Goal: Information Seeking & Learning: Learn about a topic

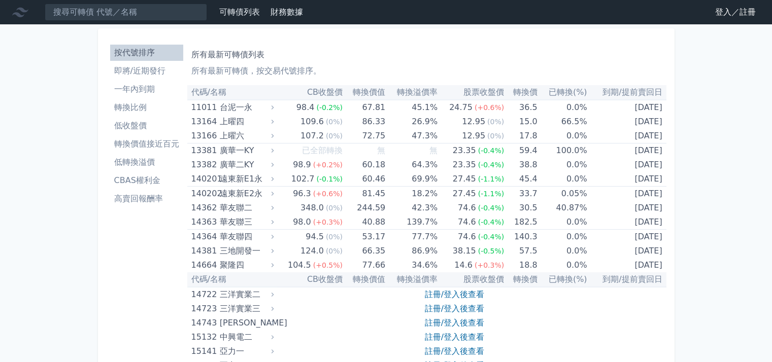
click at [742, 11] on link "登入／註冊" at bounding box center [735, 12] width 57 height 16
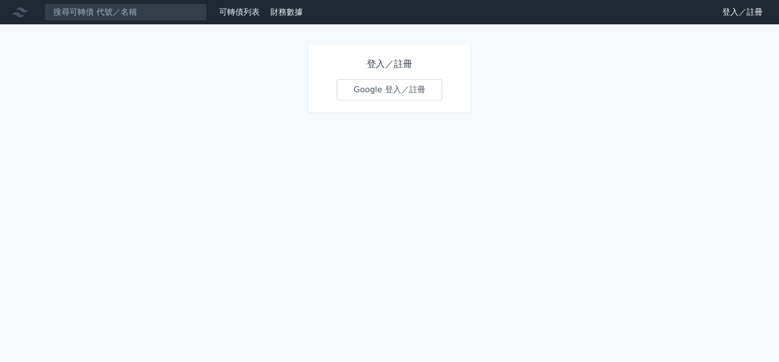
click at [399, 95] on link "Google 登入／註冊" at bounding box center [390, 89] width 106 height 21
click at [368, 87] on link "Google 登入／註冊" at bounding box center [390, 89] width 106 height 21
click at [761, 10] on link "登入／註冊" at bounding box center [742, 12] width 57 height 16
click at [25, 12] on icon at bounding box center [20, 13] width 16 height 10
click at [20, 9] on icon at bounding box center [20, 13] width 16 height 10
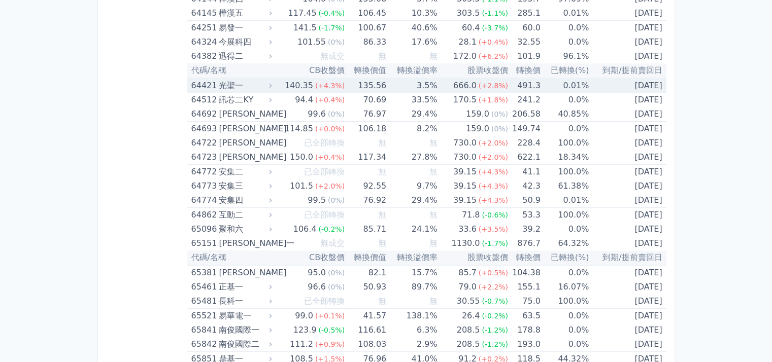
scroll to position [4515, 0]
click at [234, 78] on div "光聖一" at bounding box center [244, 85] width 51 height 14
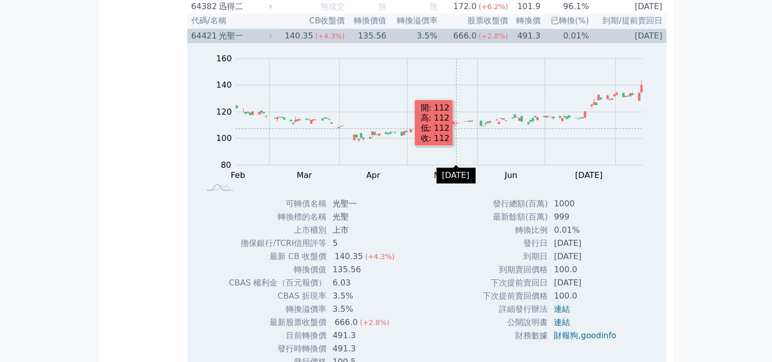
scroll to position [4566, 0]
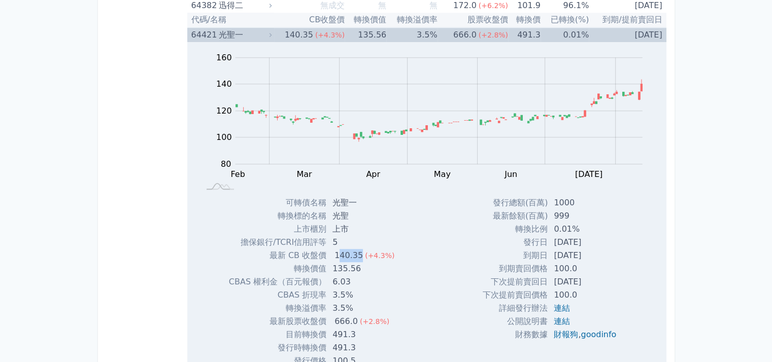
drag, startPoint x: 337, startPoint y: 241, endPoint x: 358, endPoint y: 242, distance: 21.3
click at [358, 249] on div "140.35" at bounding box center [348, 255] width 32 height 13
drag, startPoint x: 332, startPoint y: 322, endPoint x: 360, endPoint y: 322, distance: 27.9
click at [360, 328] on td "491.3" at bounding box center [364, 334] width 76 height 13
click at [442, 265] on div "Zoom Out 100 70 80 90 100 180 120 160 140 60 40 L Feb Mar Apr May Jun Jul Aug S…" at bounding box center [426, 205] width 479 height 326
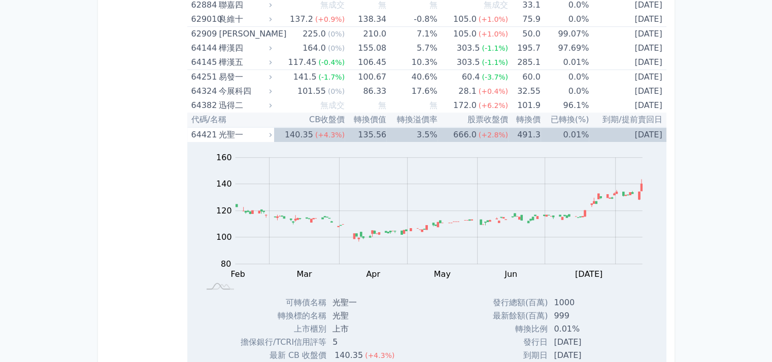
scroll to position [4465, 0]
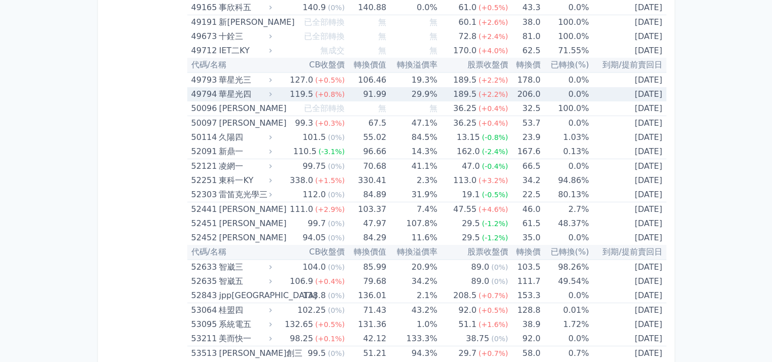
scroll to position [3398, 0]
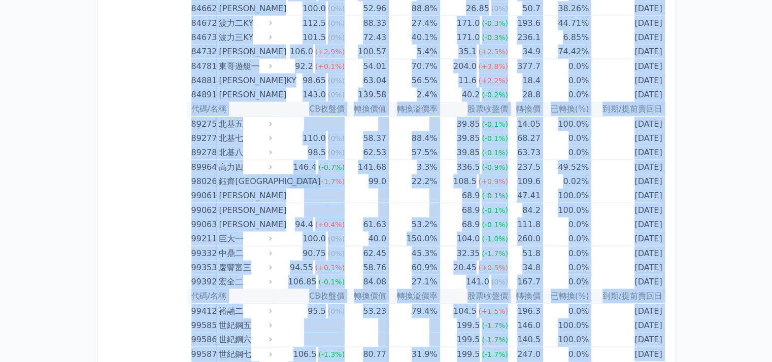
scroll to position [5987, 0]
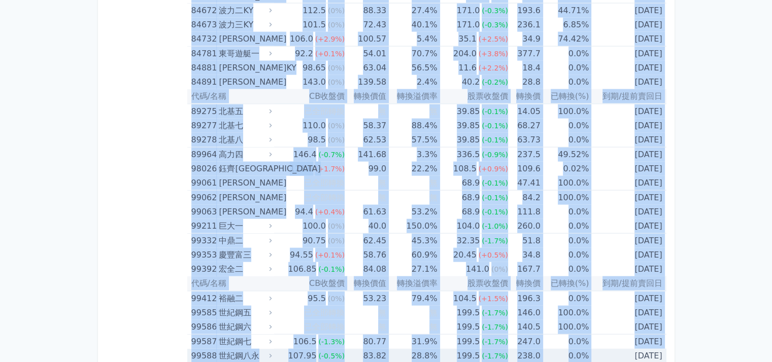
drag, startPoint x: 191, startPoint y: 91, endPoint x: 663, endPoint y: 340, distance: 532.9
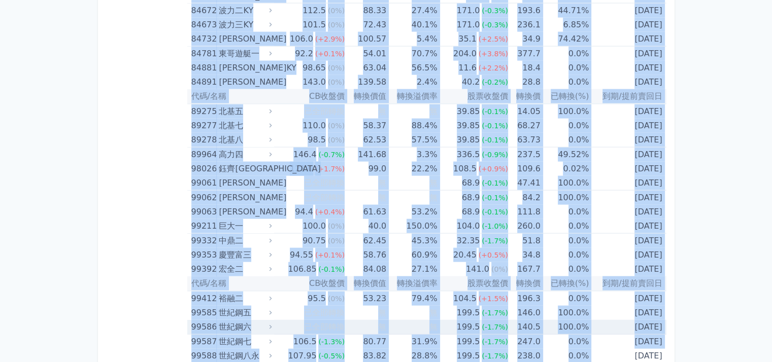
copy table "lo/ip DOlor sita conse adipi eli sed(%) do/eiusm 27595 temp 45.3 (-7.7%) 40.47 …"
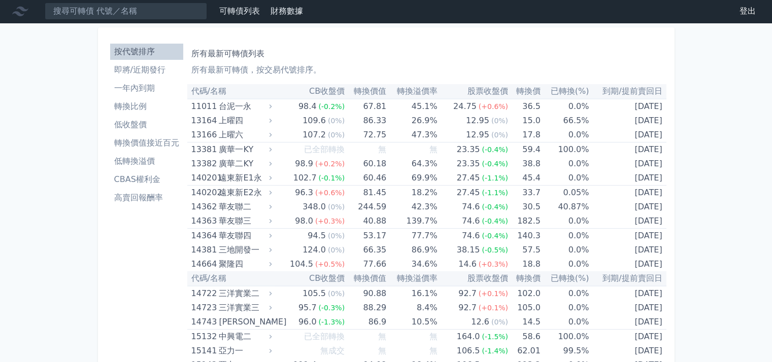
scroll to position [1, 0]
click at [176, 144] on li "轉換價值接近百元" at bounding box center [146, 143] width 73 height 12
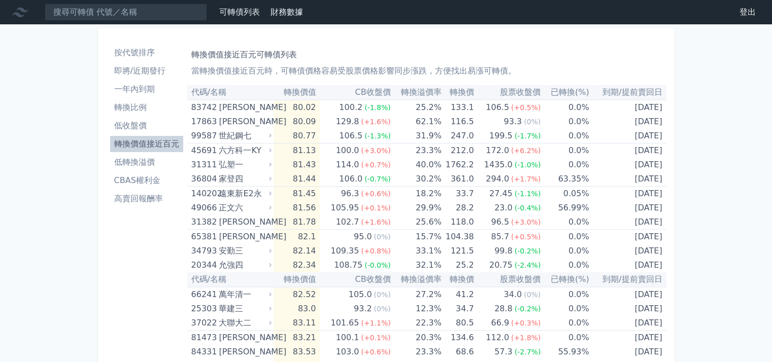
click at [142, 160] on li "低轉換溢價" at bounding box center [146, 162] width 73 height 12
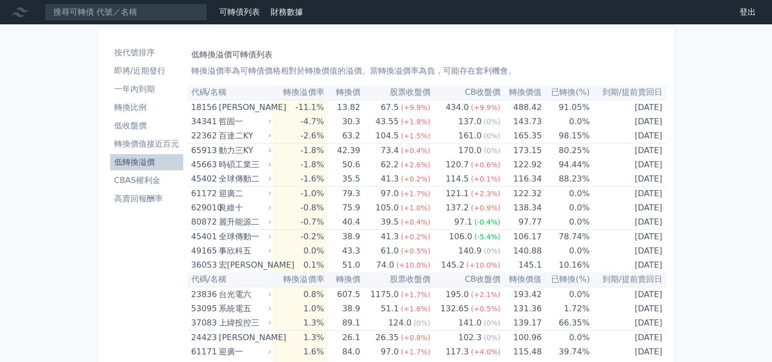
click at [142, 146] on li "轉換價值接近百元" at bounding box center [146, 144] width 73 height 12
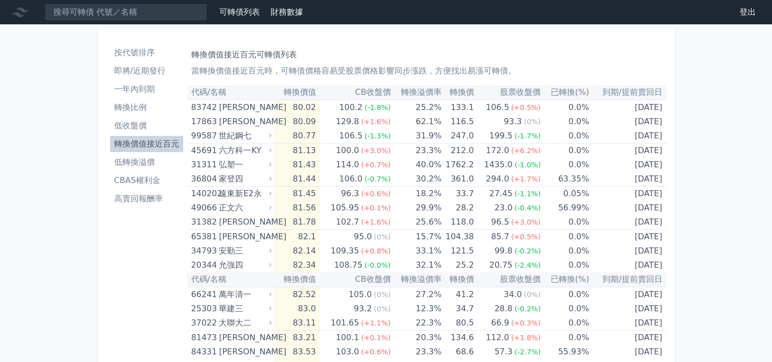
click at [141, 159] on li "低轉換溢價" at bounding box center [146, 162] width 73 height 12
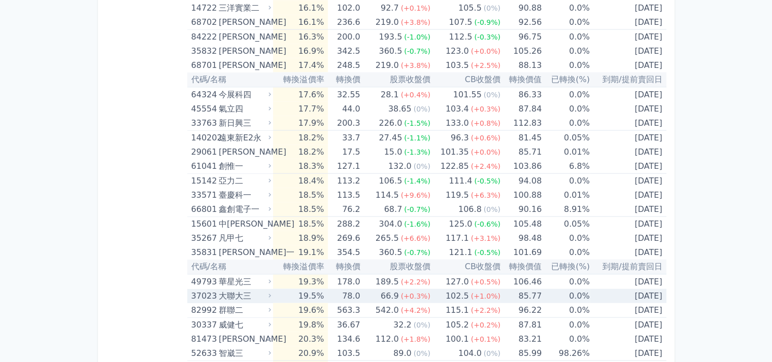
scroll to position [2072, 0]
